Goal: Transaction & Acquisition: Purchase product/service

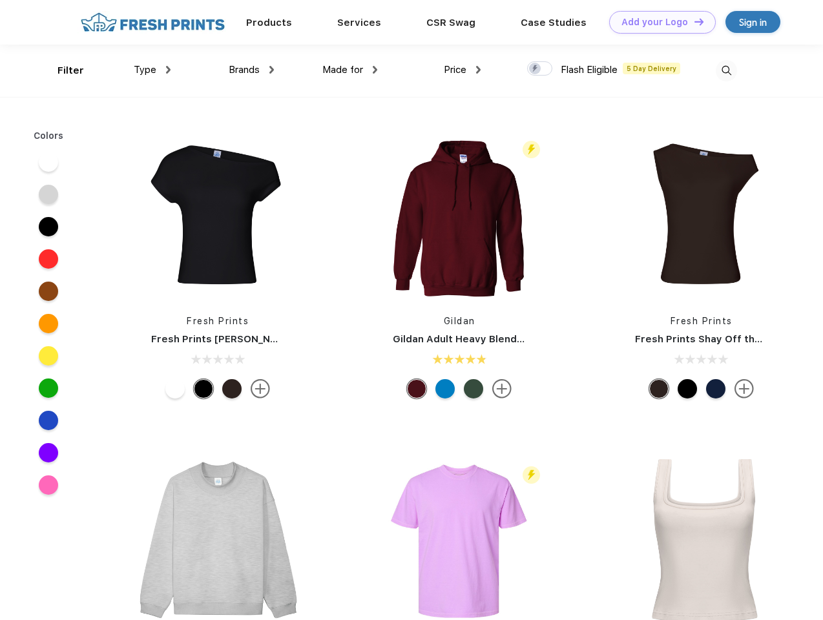
scroll to position [1, 0]
click at [658, 22] on link "Add your Logo Design Tool" at bounding box center [662, 22] width 107 height 23
click at [0, 0] on div "Design Tool" at bounding box center [0, 0] width 0 height 0
click at [693, 21] on link "Add your Logo Design Tool" at bounding box center [662, 22] width 107 height 23
click at [62, 70] on div "Filter" at bounding box center [71, 70] width 26 height 15
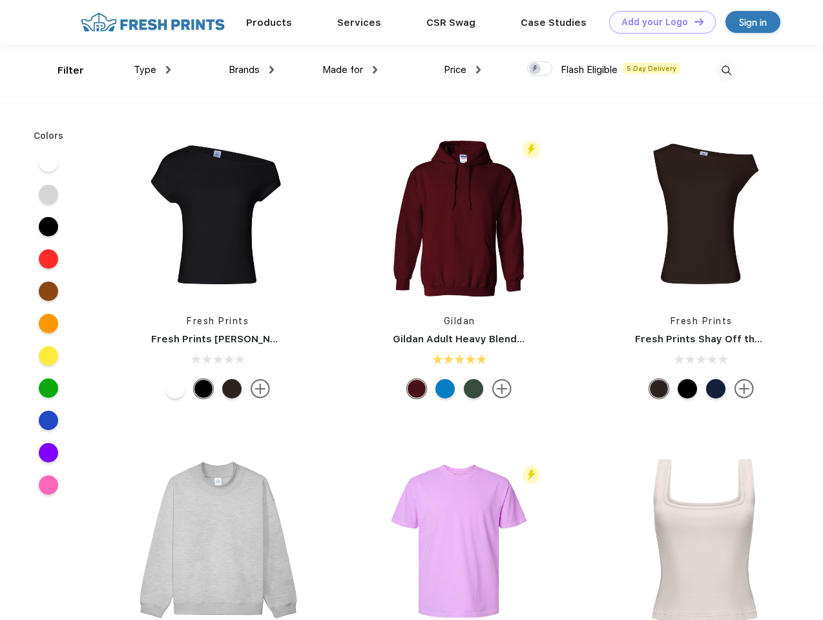
click at [152, 70] on span "Type" at bounding box center [145, 70] width 23 height 12
click at [251, 70] on span "Brands" at bounding box center [244, 70] width 31 height 12
click at [350, 70] on span "Made for" at bounding box center [342, 70] width 41 height 12
click at [463, 70] on span "Price" at bounding box center [455, 70] width 23 height 12
click at [540, 69] on div at bounding box center [539, 68] width 25 height 14
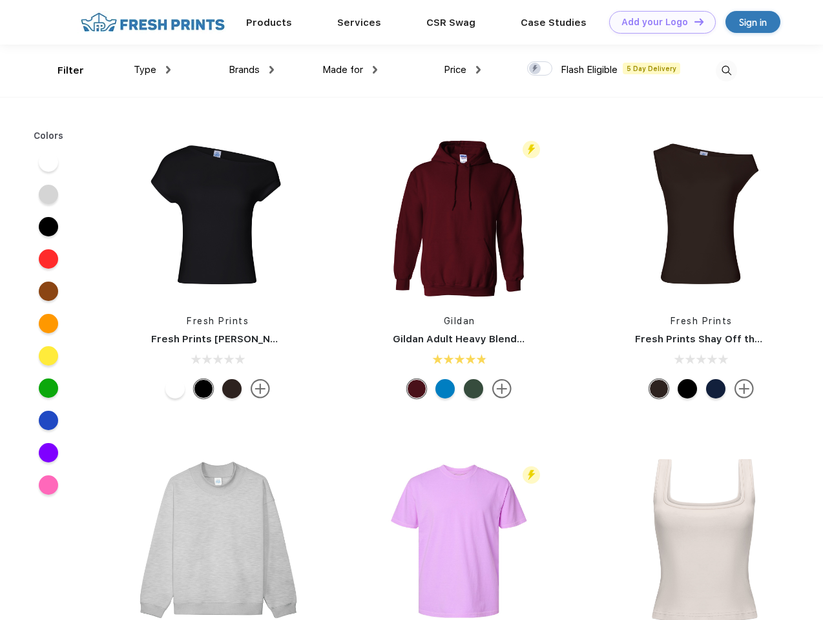
click at [536, 69] on input "checkbox" at bounding box center [531, 65] width 8 height 8
click at [726, 70] on img at bounding box center [726, 70] width 21 height 21
